Goal: Task Accomplishment & Management: Manage account settings

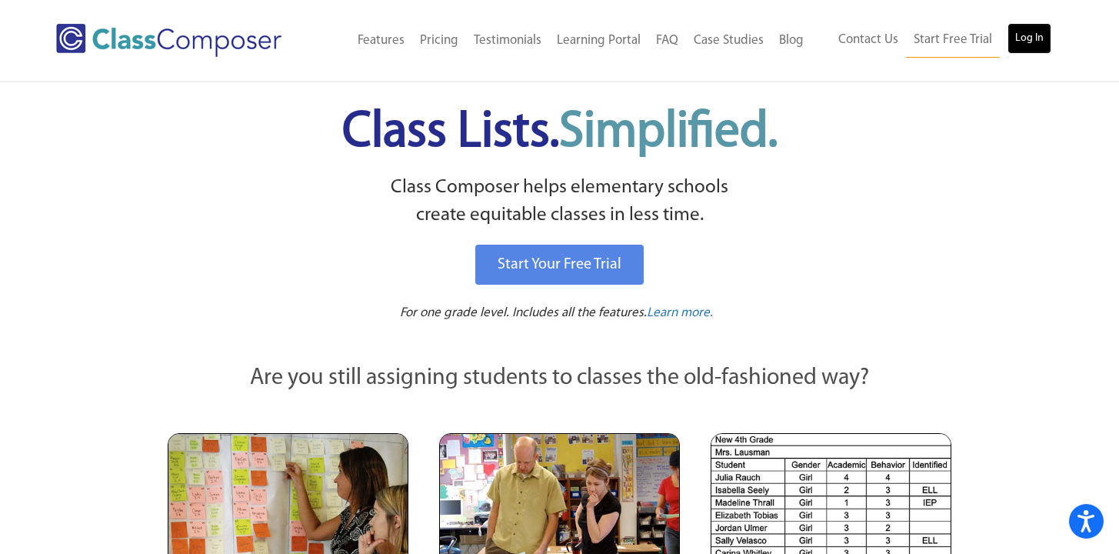
click at [1016, 42] on link "Log In" at bounding box center [1029, 38] width 44 height 31
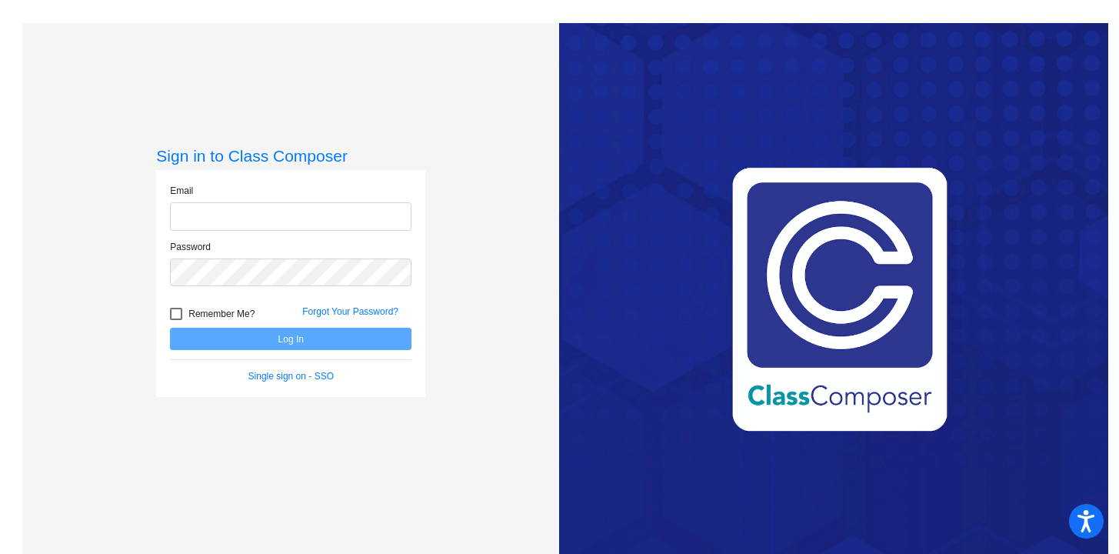
type input "[EMAIL_ADDRESS][DOMAIN_NAME]"
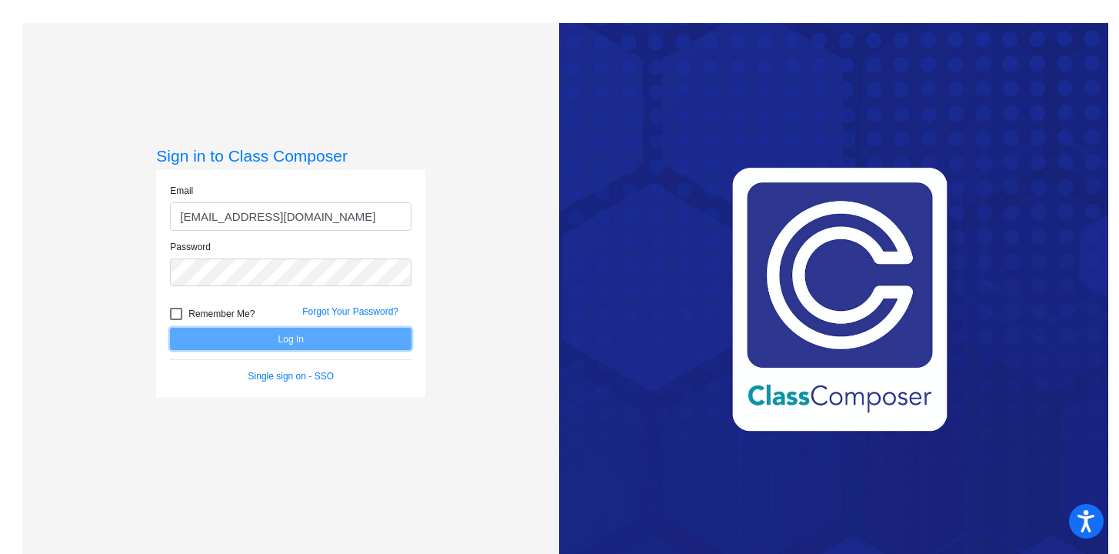
click at [360, 336] on button "Log In" at bounding box center [290, 339] width 241 height 22
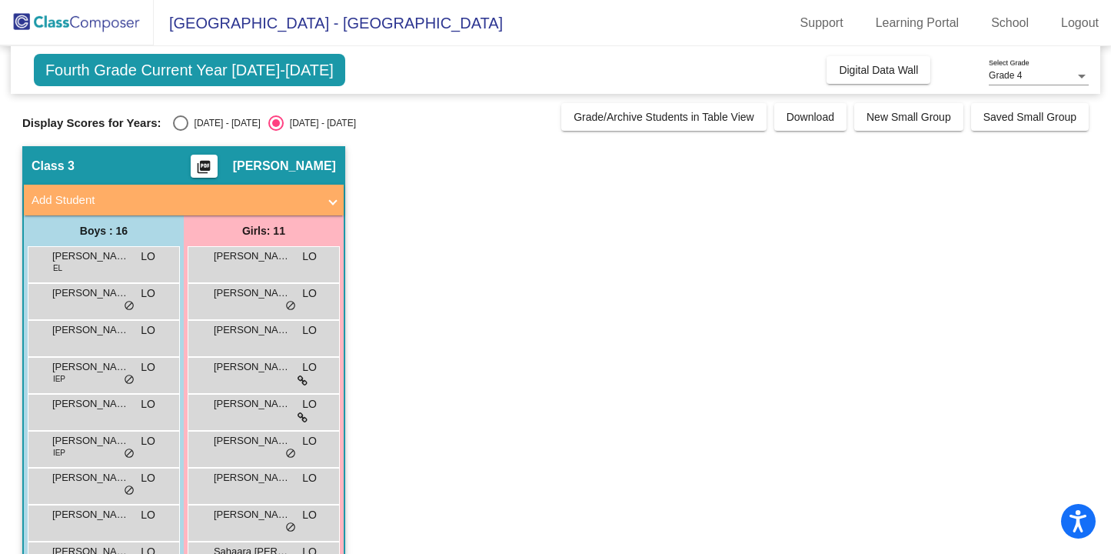
click at [176, 122] on div "Select an option" at bounding box center [180, 122] width 15 height 15
click at [180, 131] on input "2024 - 2025" at bounding box center [180, 131] width 1 height 1
radio input "true"
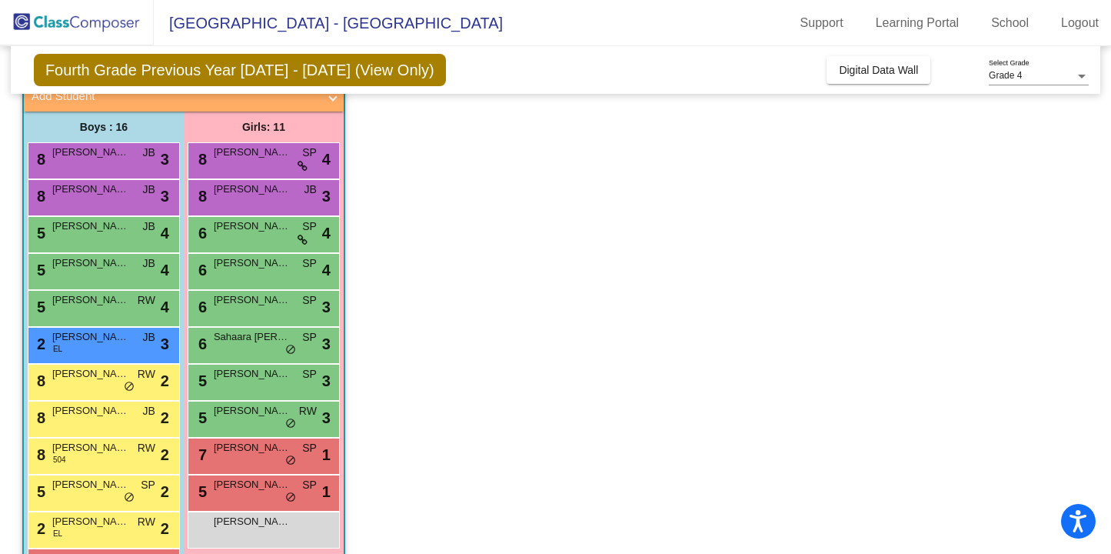
scroll to position [109, 0]
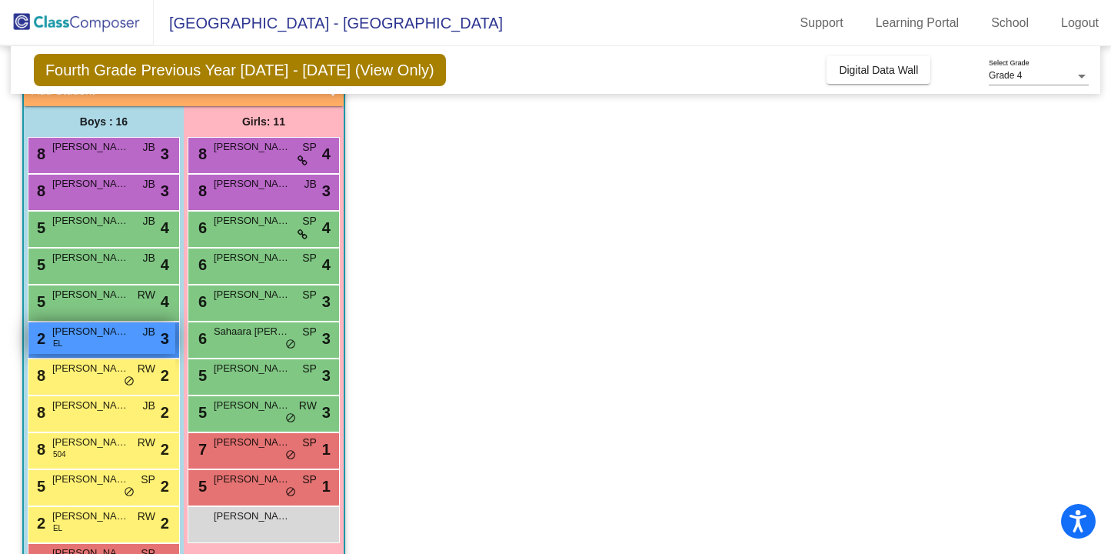
click at [133, 339] on div "2 Julian Lee EL JB lock do_not_disturb_alt 3" at bounding box center [101, 338] width 147 height 32
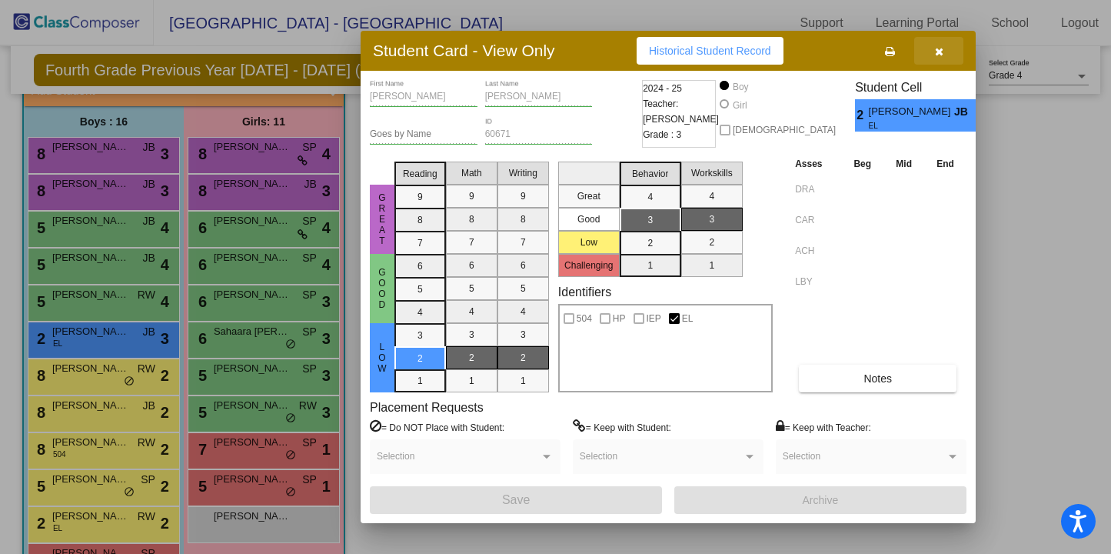
click at [940, 51] on icon "button" at bounding box center [939, 51] width 8 height 11
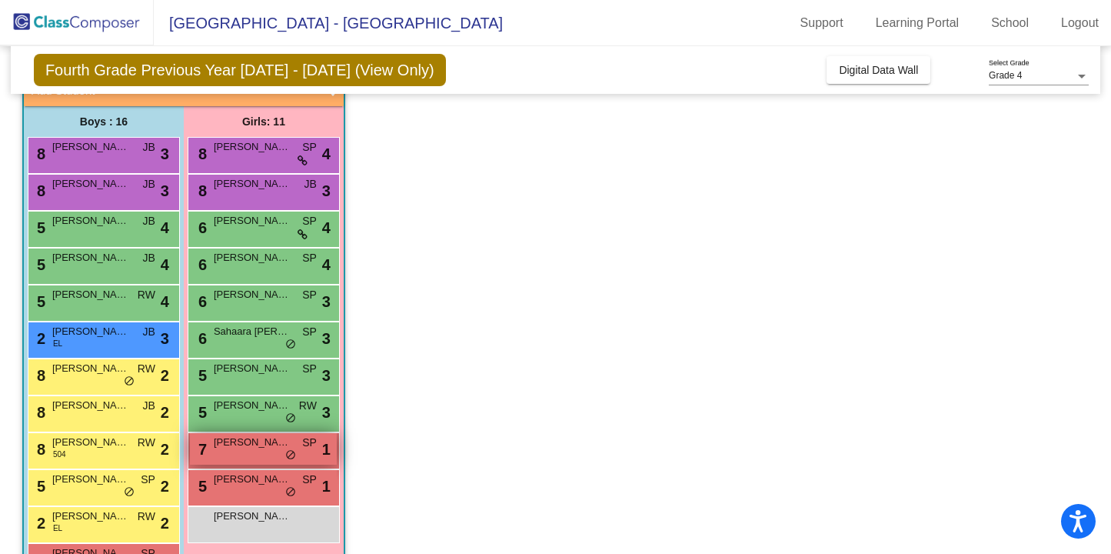
click at [249, 456] on div "7 Clare Jayasinha SP lock do_not_disturb_alt 1" at bounding box center [263, 449] width 147 height 32
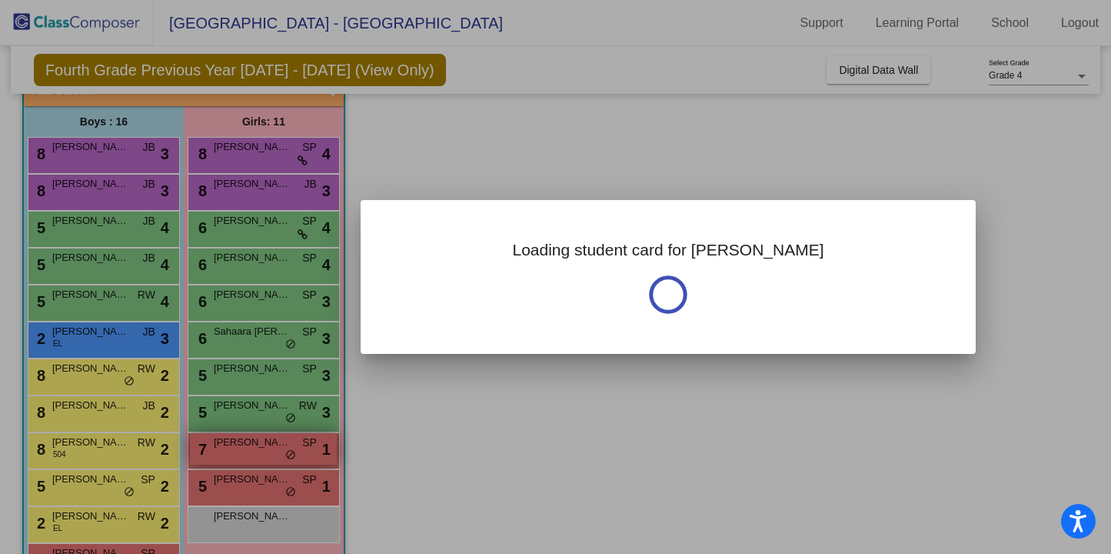
click at [249, 456] on div at bounding box center [555, 277] width 1111 height 554
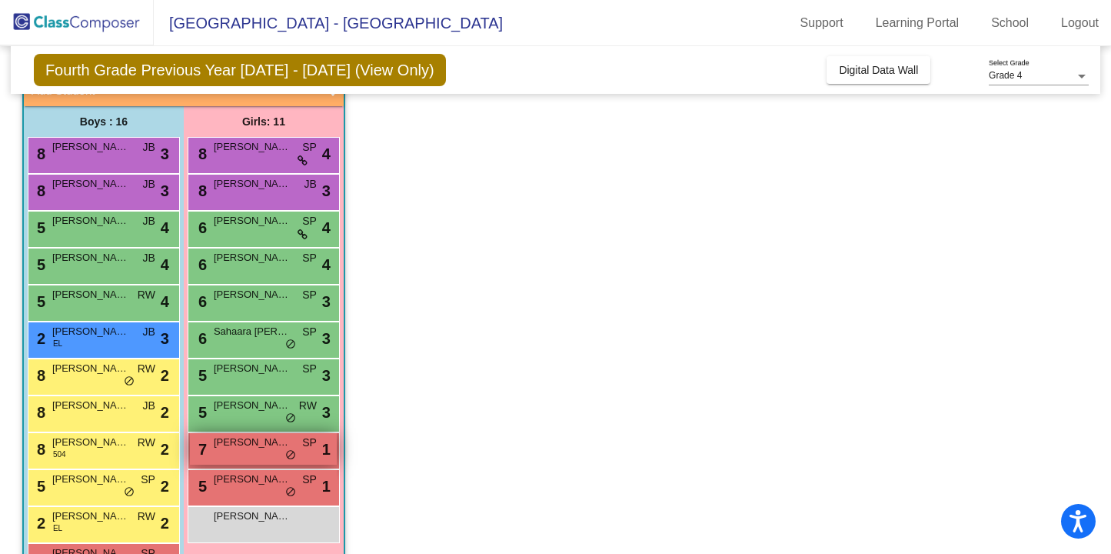
click at [249, 456] on div "7 Clare Jayasinha SP lock do_not_disturb_alt 1" at bounding box center [263, 449] width 147 height 32
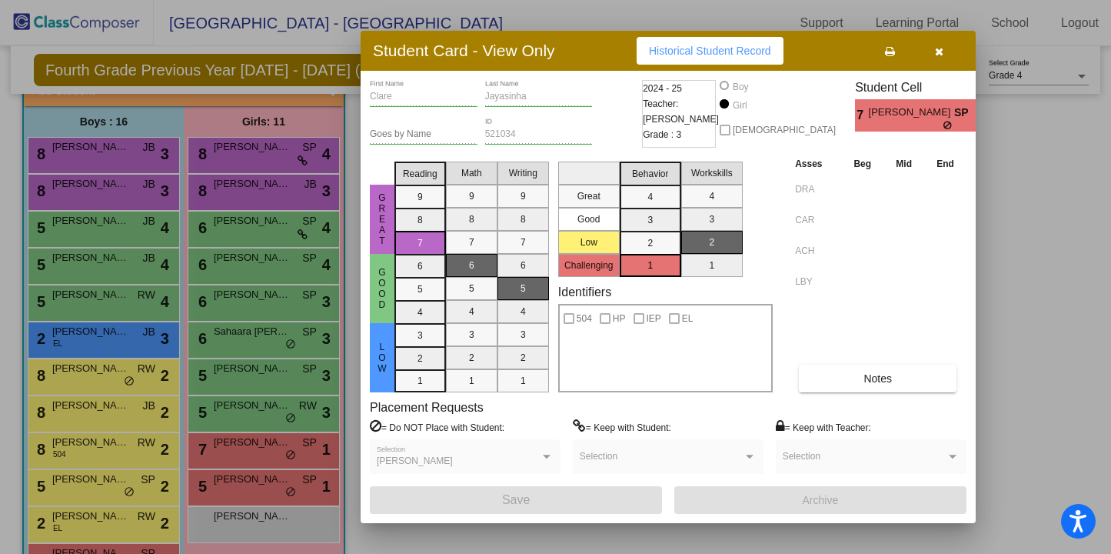
click at [248, 484] on div at bounding box center [555, 277] width 1111 height 554
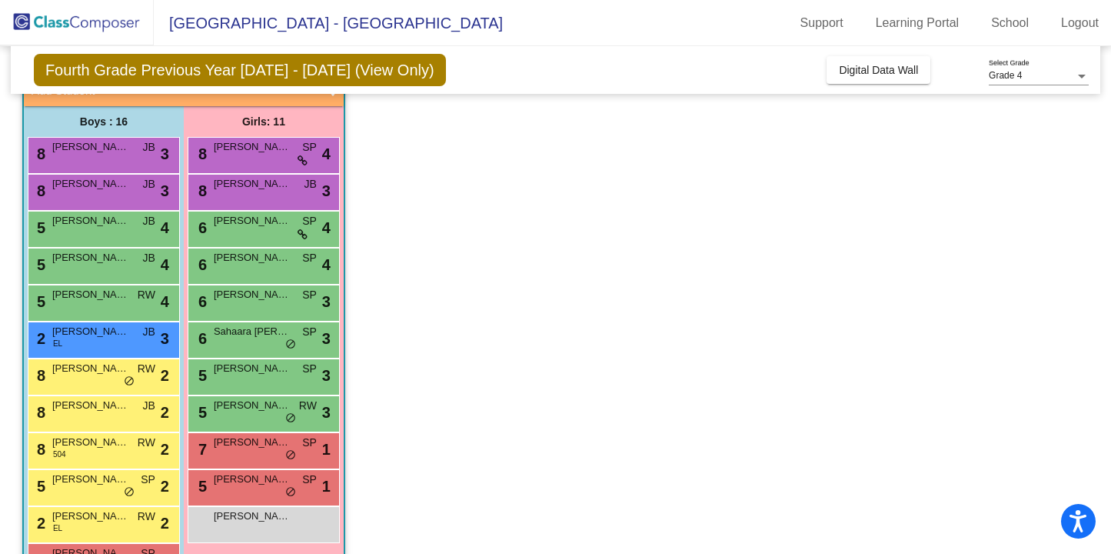
click at [248, 484] on span "Lela Afshari" at bounding box center [252, 478] width 77 height 15
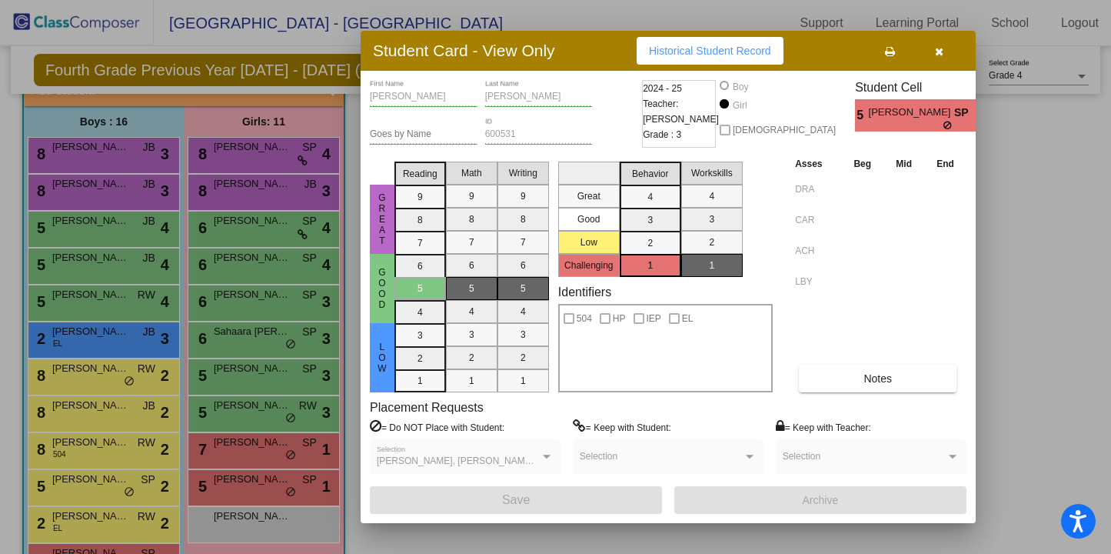
click at [243, 460] on div at bounding box center [555, 277] width 1111 height 554
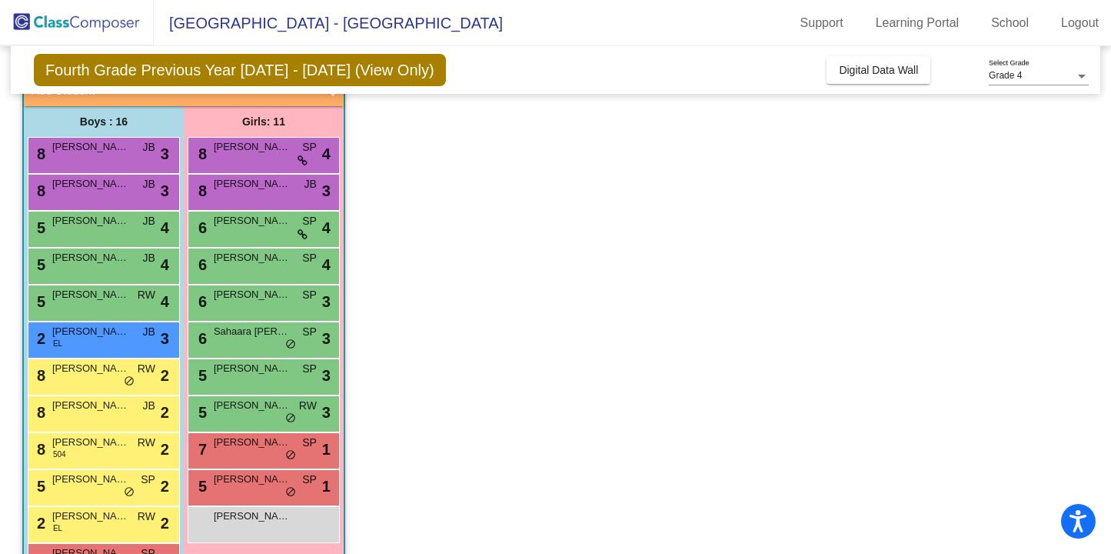
click at [243, 460] on div "7 Clare Jayasinha SP lock do_not_disturb_alt 1" at bounding box center [263, 449] width 147 height 32
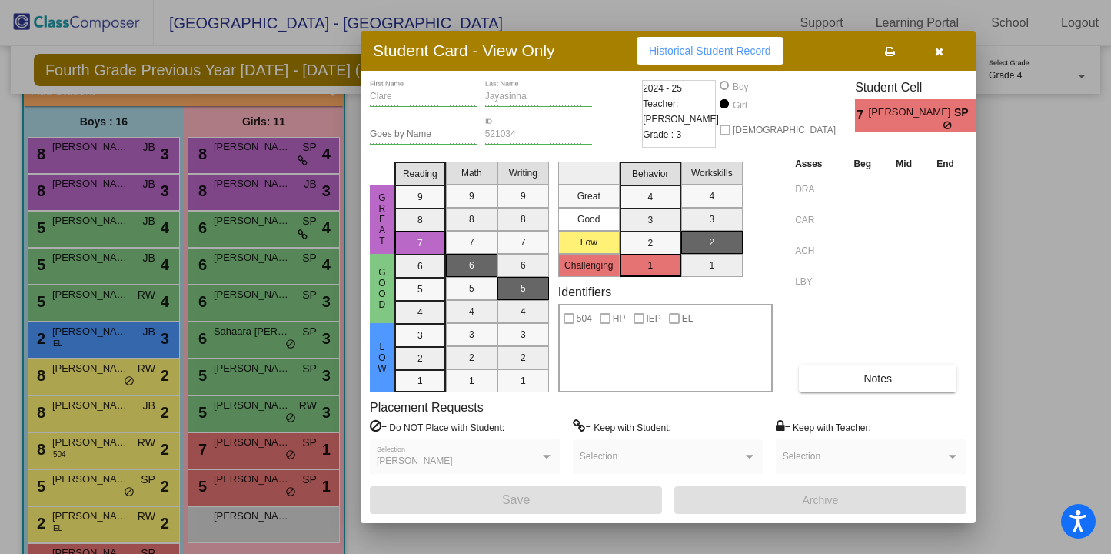
click at [304, 454] on div at bounding box center [555, 277] width 1111 height 554
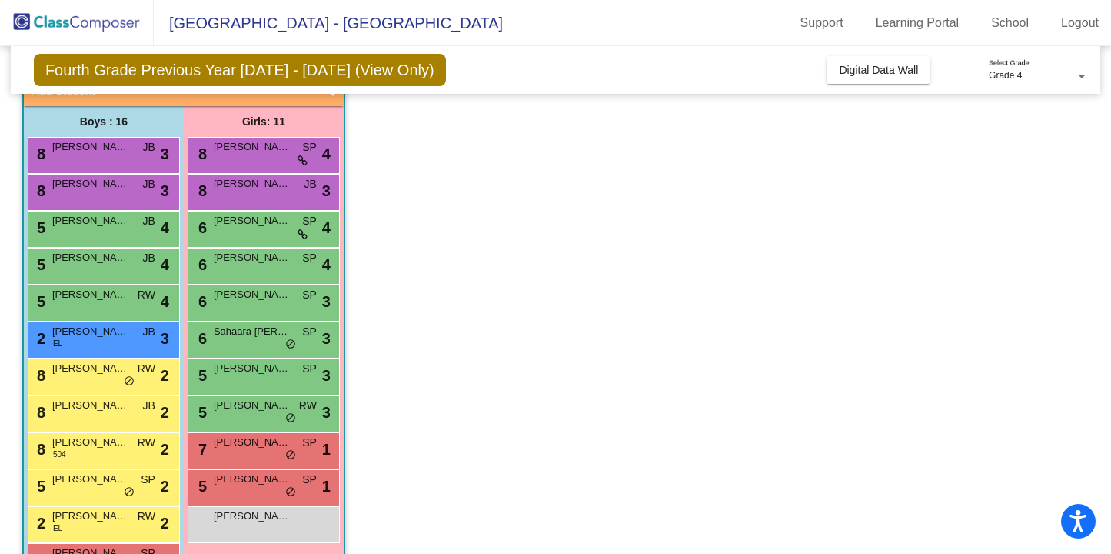
click at [304, 454] on div "7 Clare Jayasinha SP lock do_not_disturb_alt 1" at bounding box center [263, 449] width 147 height 32
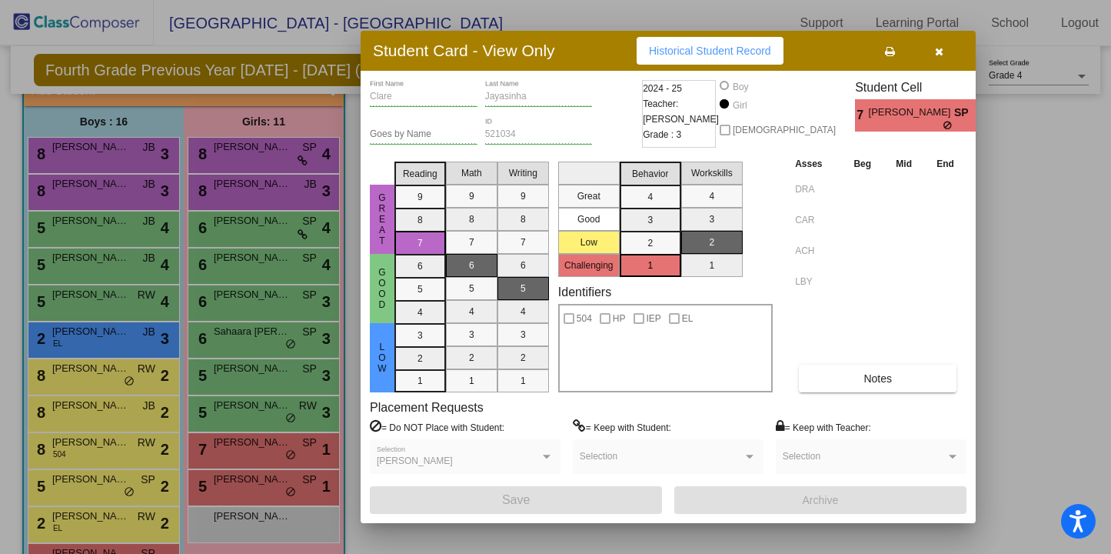
scroll to position [0, 0]
click at [940, 52] on icon "button" at bounding box center [939, 51] width 8 height 11
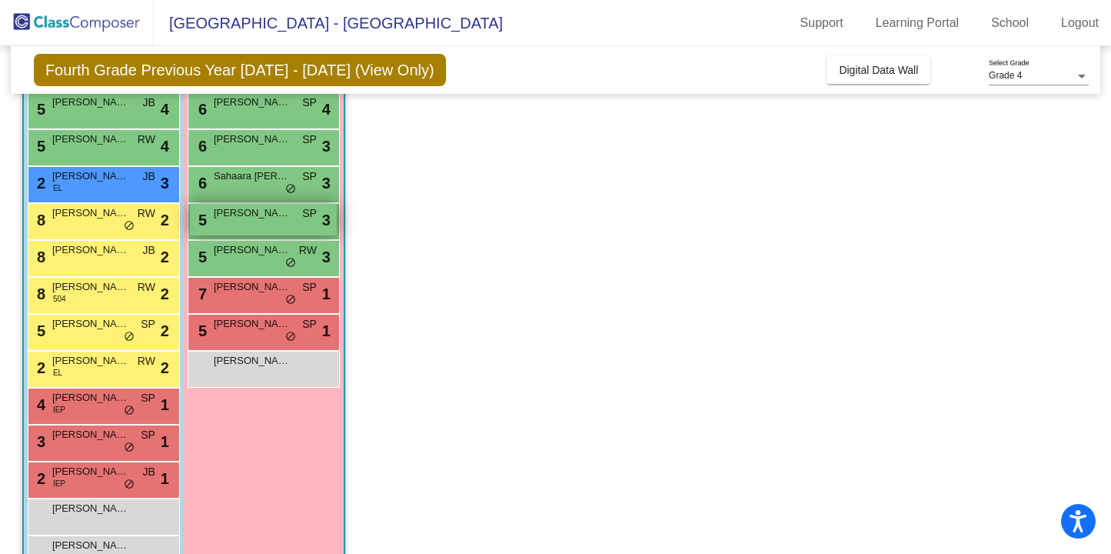
scroll to position [308, 0]
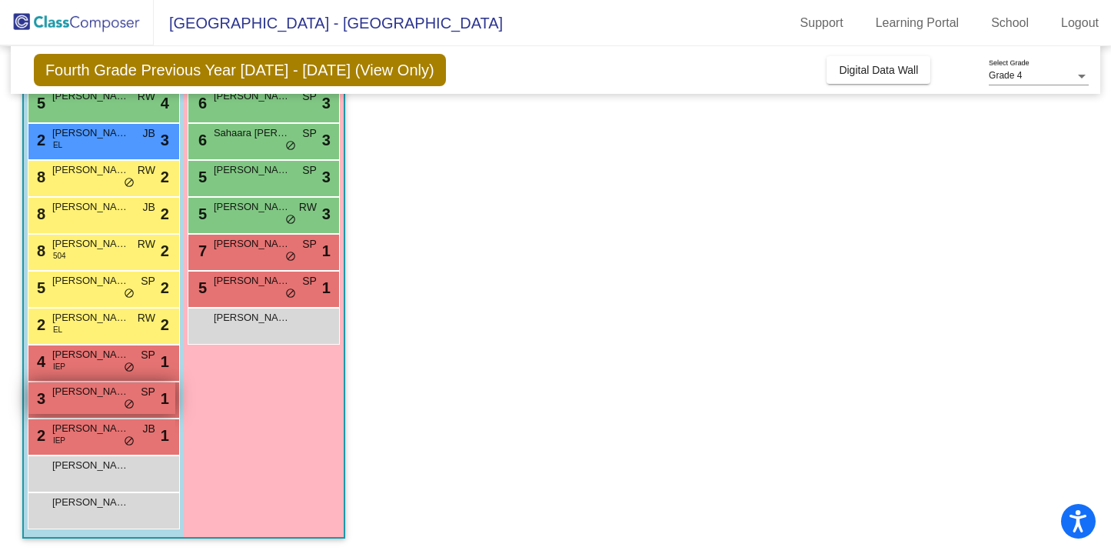
click at [132, 404] on span "do_not_disturb_alt" at bounding box center [129, 404] width 11 height 12
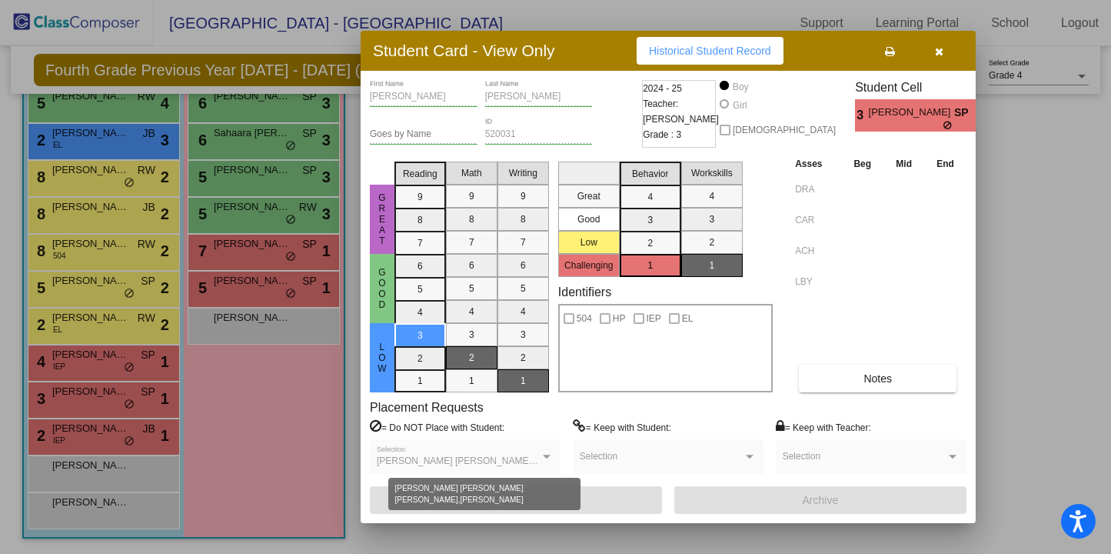
click at [550, 459] on div at bounding box center [547, 456] width 14 height 11
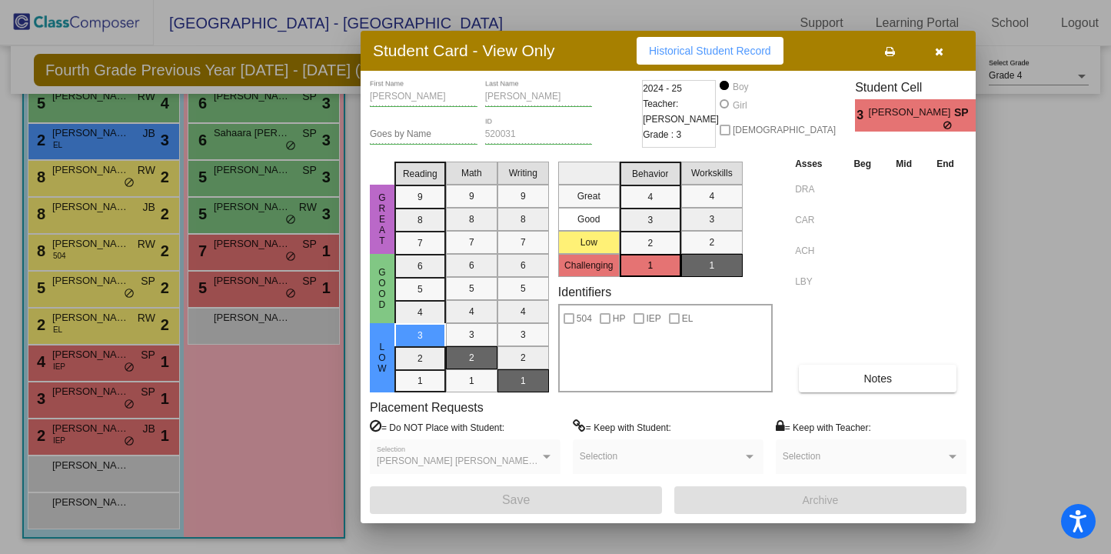
click at [544, 454] on div at bounding box center [547, 456] width 8 height 4
click at [536, 462] on span "Beck Jensen, Cole Young, Matthew Flores" at bounding box center [534, 460] width 314 height 11
click at [521, 467] on div "Beck Jensen, Cole Young, Matthew Flores Selection" at bounding box center [465, 460] width 177 height 28
click at [937, 49] on icon "button" at bounding box center [939, 51] width 8 height 11
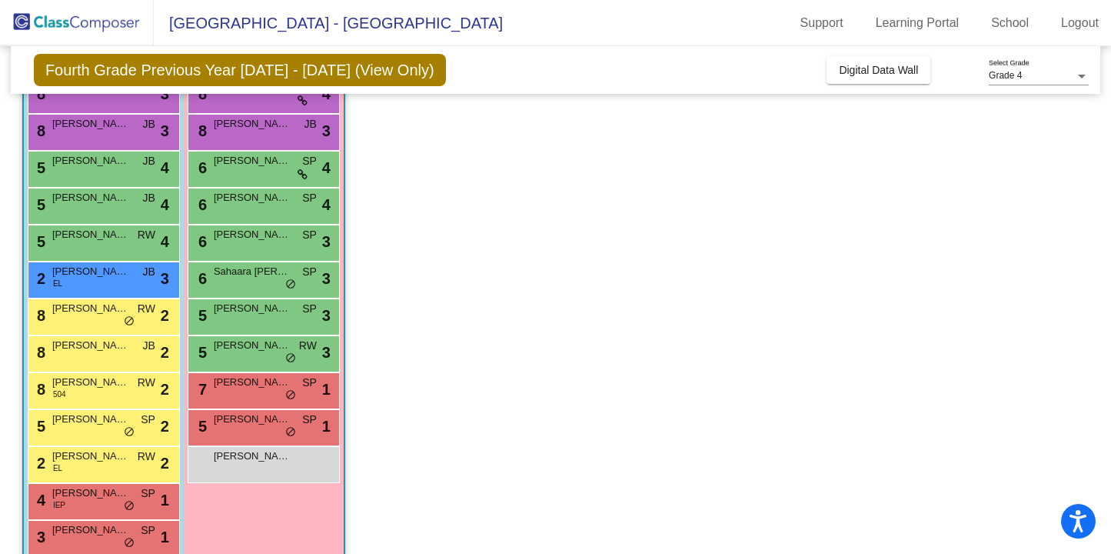
scroll to position [157, 0]
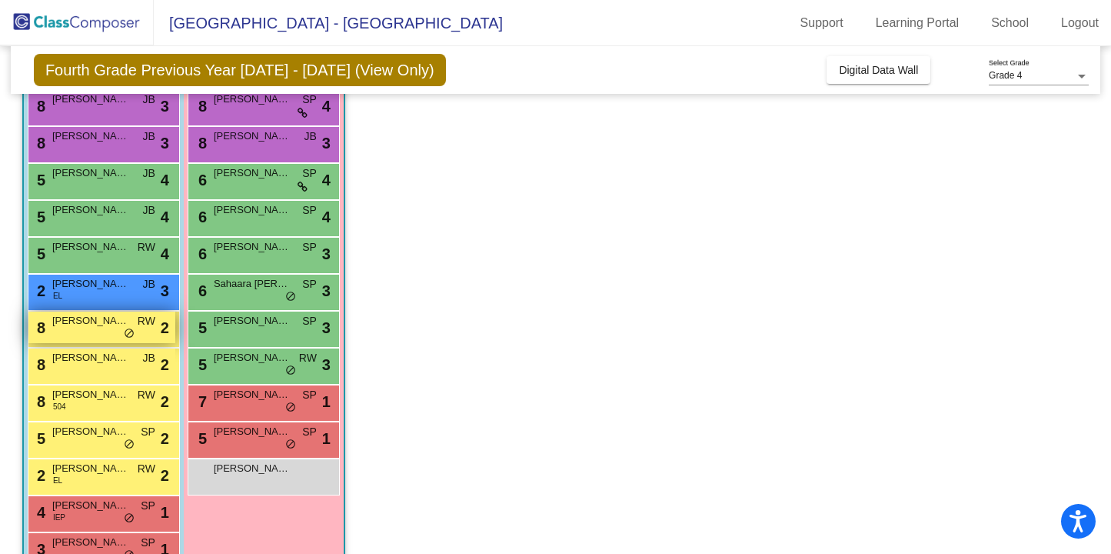
click at [110, 336] on div "8 Arthur Binkley RW lock do_not_disturb_alt 2" at bounding box center [101, 327] width 147 height 32
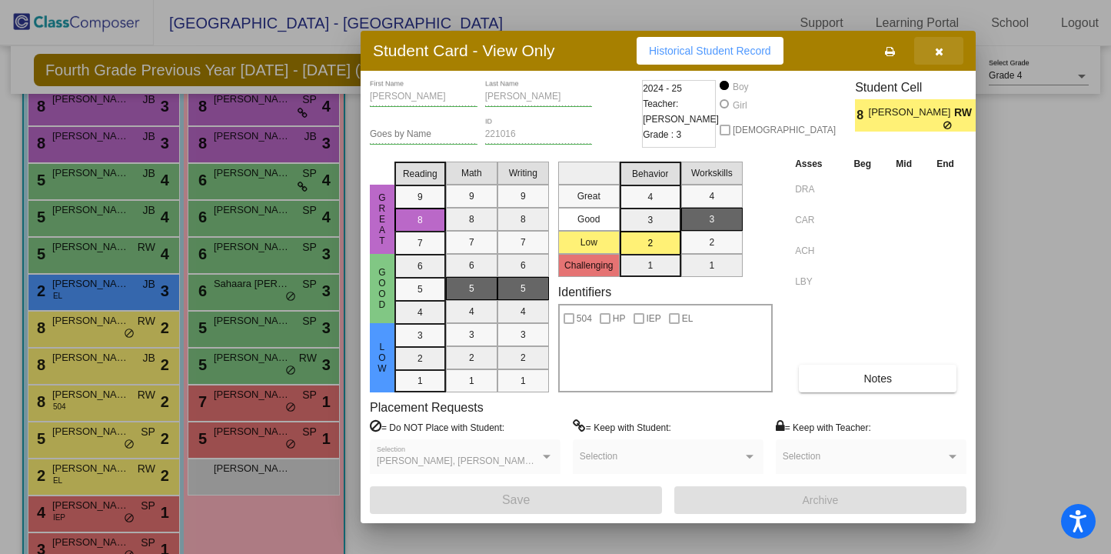
click at [937, 52] on icon "button" at bounding box center [939, 51] width 8 height 11
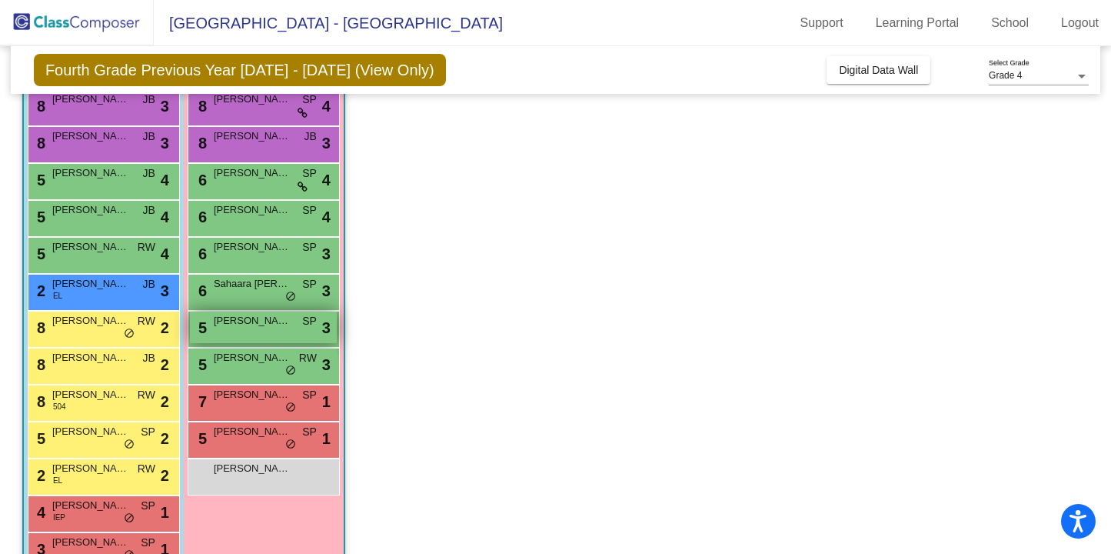
click at [247, 320] on span "MacKenzie Fazeli" at bounding box center [252, 320] width 77 height 15
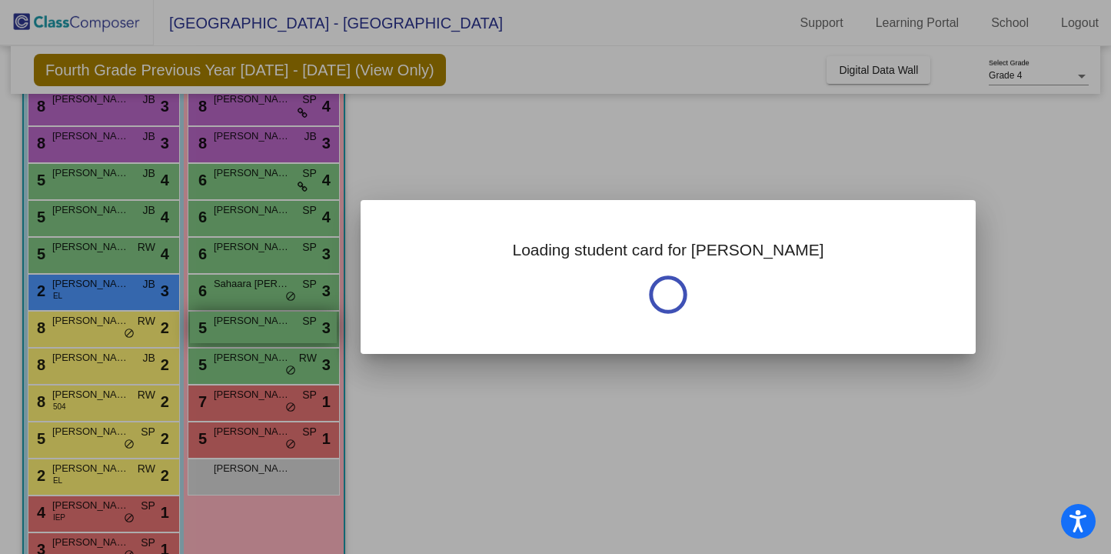
click at [247, 320] on div at bounding box center [555, 277] width 1111 height 554
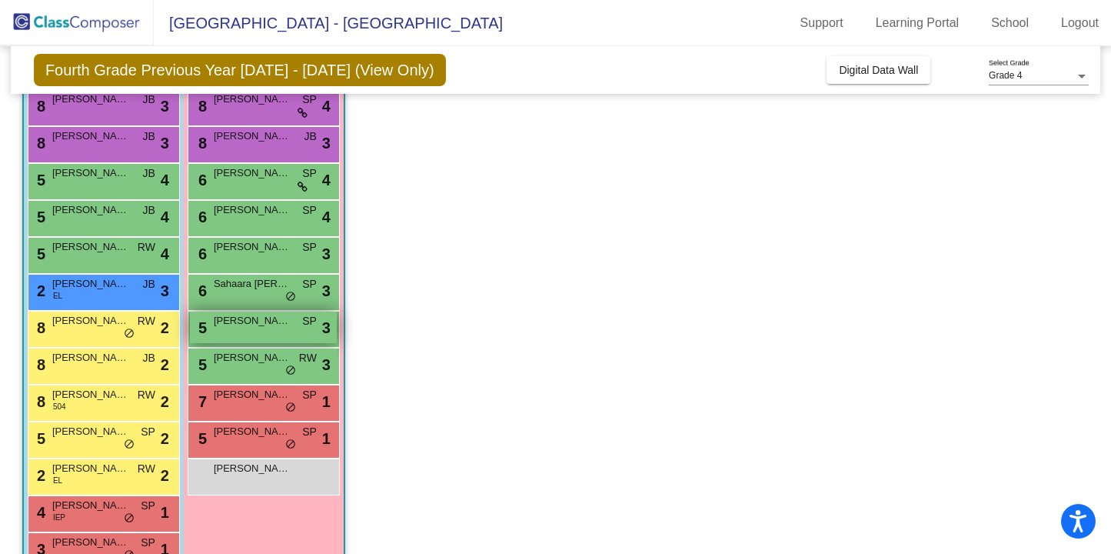
click at [247, 320] on span "MacKenzie Fazeli" at bounding box center [252, 320] width 77 height 15
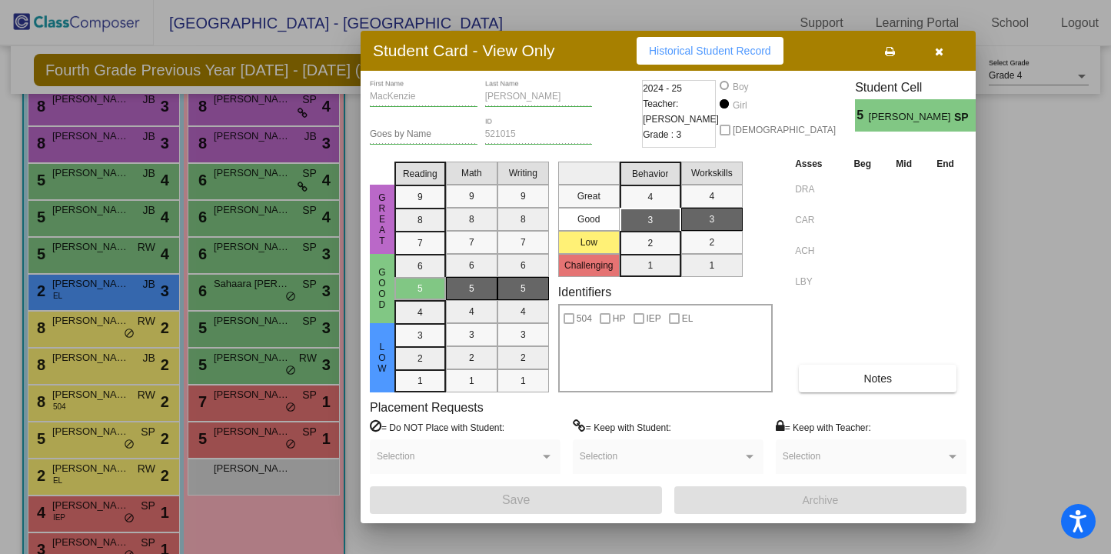
click at [939, 48] on icon "button" at bounding box center [939, 51] width 8 height 11
